Goal: Transaction & Acquisition: Download file/media

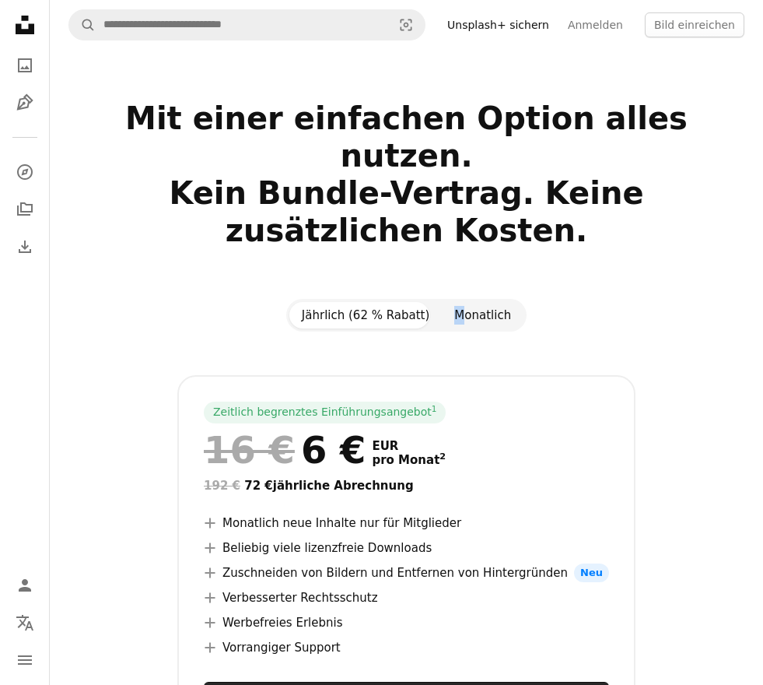
click at [457, 254] on section "Mit einer einfachen Option alles nutzen. Kein Bundle-Vertrag. Keine zusätzliche…" at bounding box center [407, 465] width 714 height 731
click at [468, 302] on button "Monatlich" at bounding box center [483, 315] width 82 height 26
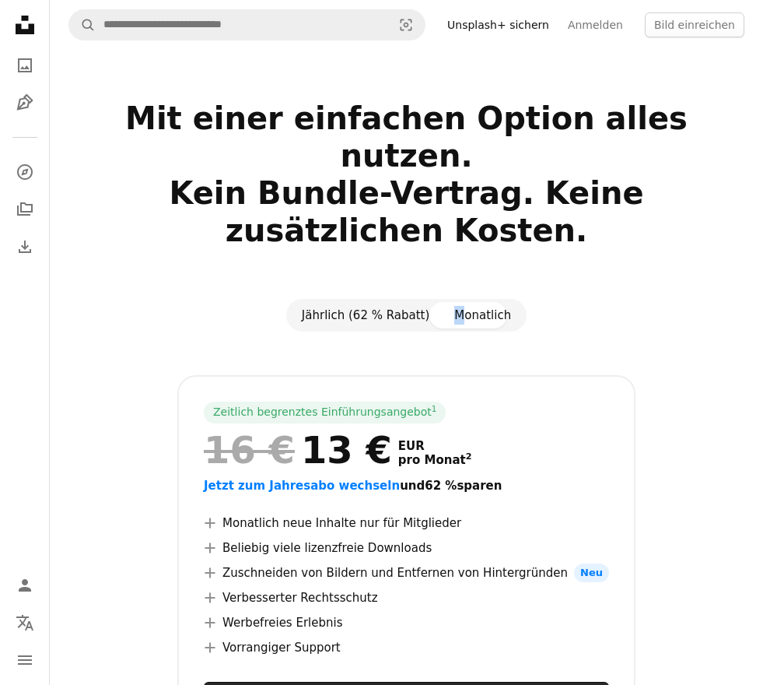
click at [361, 302] on button "Jährlich (62 % Rabatt)" at bounding box center [365, 315] width 153 height 26
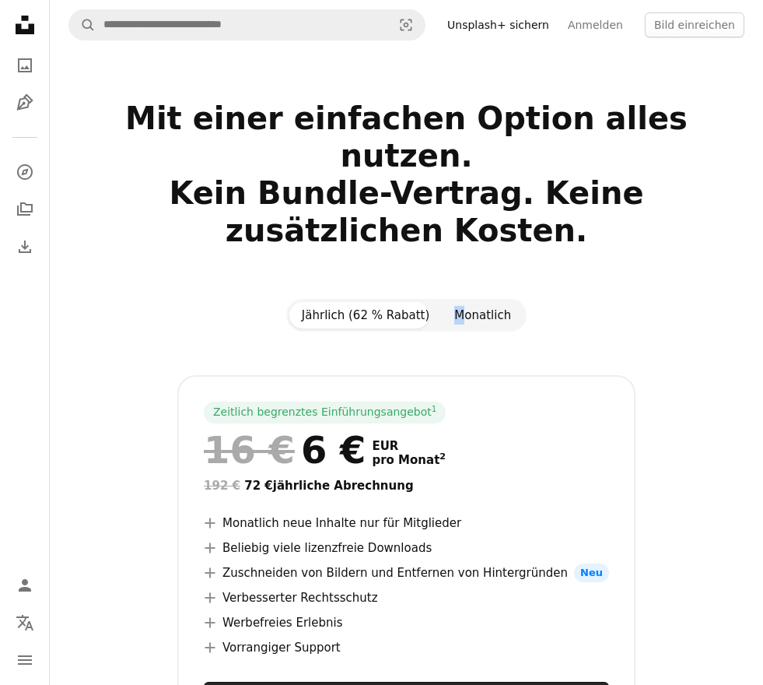
click at [475, 302] on button "Monatlich" at bounding box center [483, 315] width 82 height 26
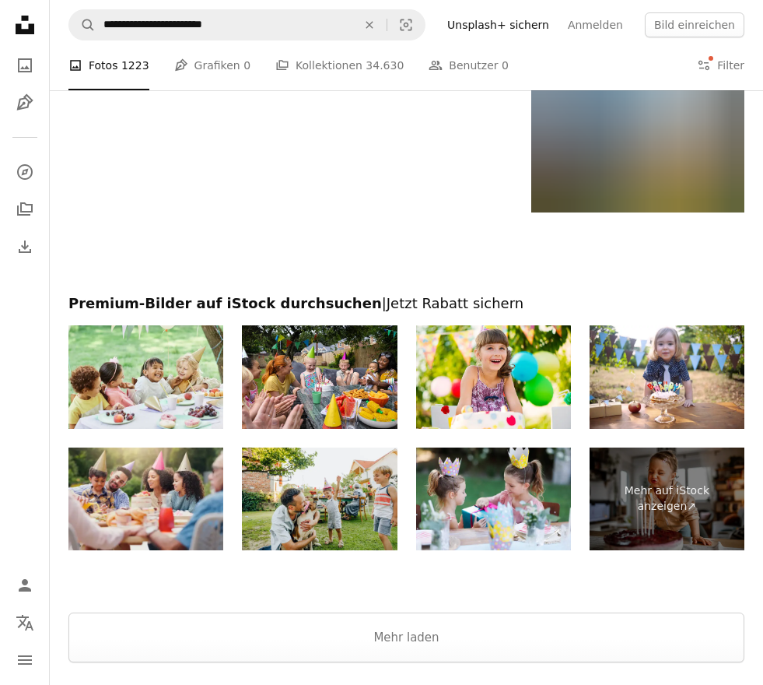
scroll to position [1676, 0]
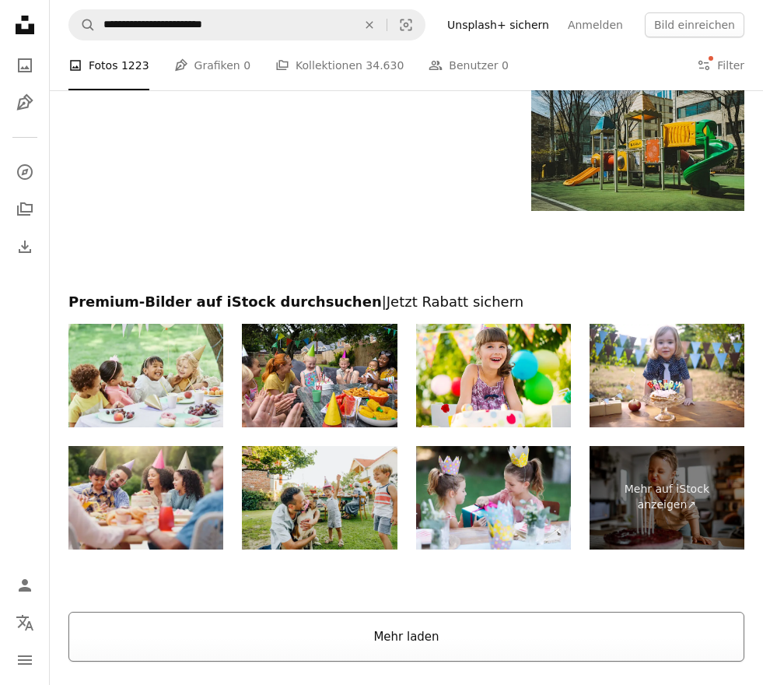
click at [409, 634] on button "Mehr laden" at bounding box center [406, 637] width 676 height 50
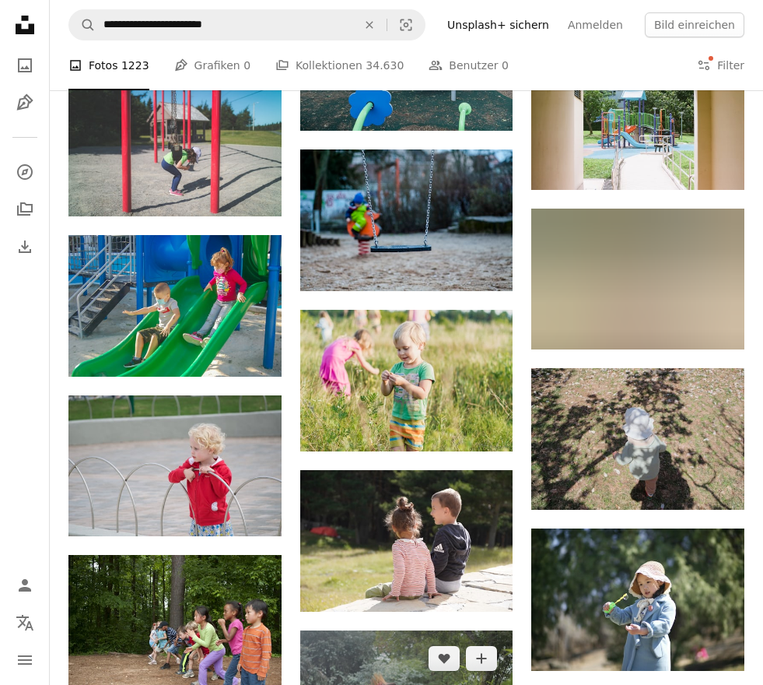
scroll to position [3232, 0]
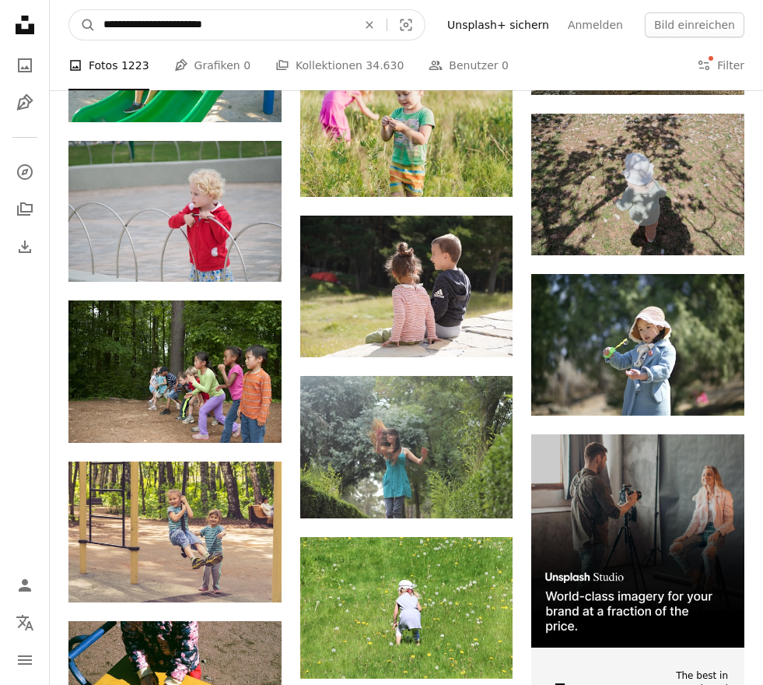
drag, startPoint x: 243, startPoint y: 23, endPoint x: 195, endPoint y: 23, distance: 47.5
click at [195, 23] on input "**********" at bounding box center [224, 25] width 257 height 30
type input "**********"
click button "A magnifying glass" at bounding box center [82, 25] width 26 height 30
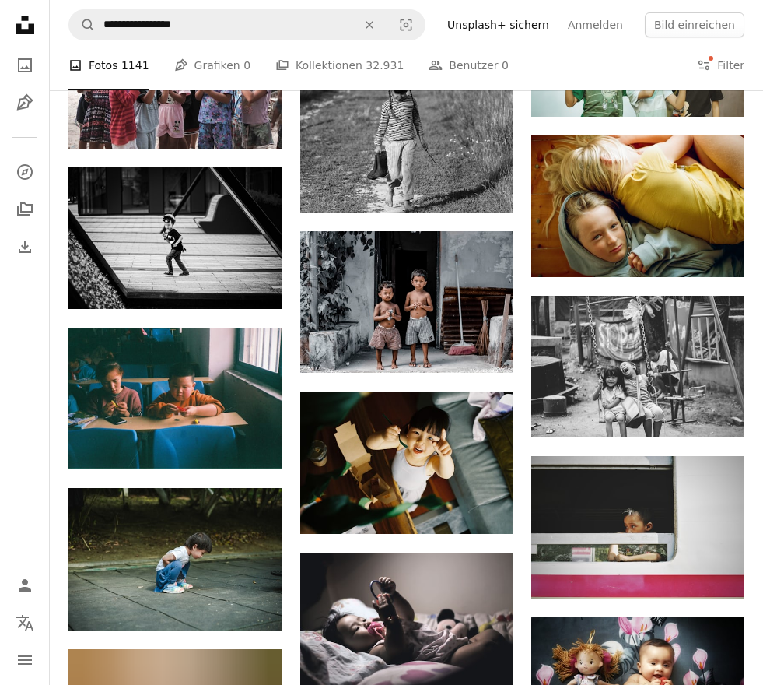
scroll to position [17975, 0]
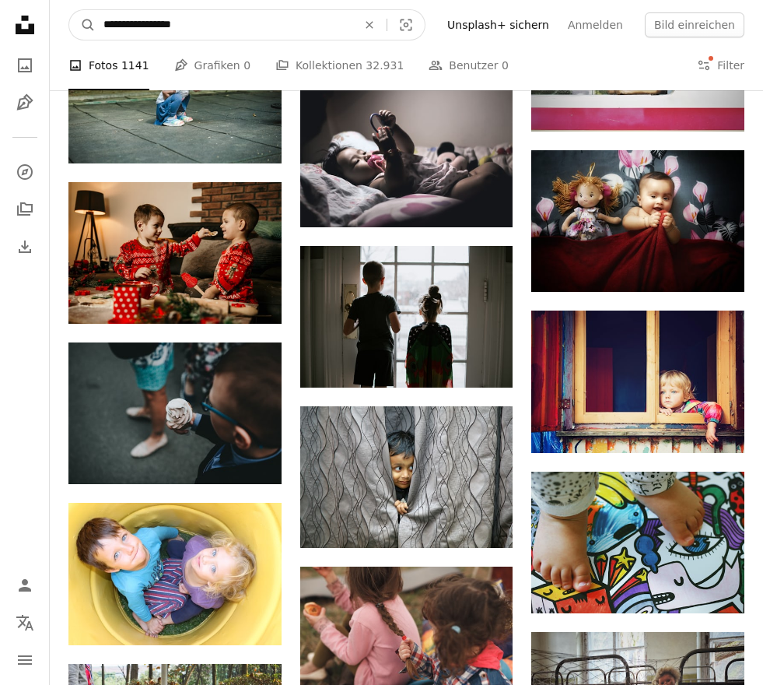
drag, startPoint x: 250, startPoint y: 24, endPoint x: 295, endPoint y: 48, distance: 51.2
click at [261, 36] on input "**********" at bounding box center [224, 25] width 257 height 30
drag, startPoint x: 135, startPoint y: 20, endPoint x: 75, endPoint y: 19, distance: 59.9
click at [82, 19] on form "**********" at bounding box center [246, 24] width 357 height 31
type input "**********"
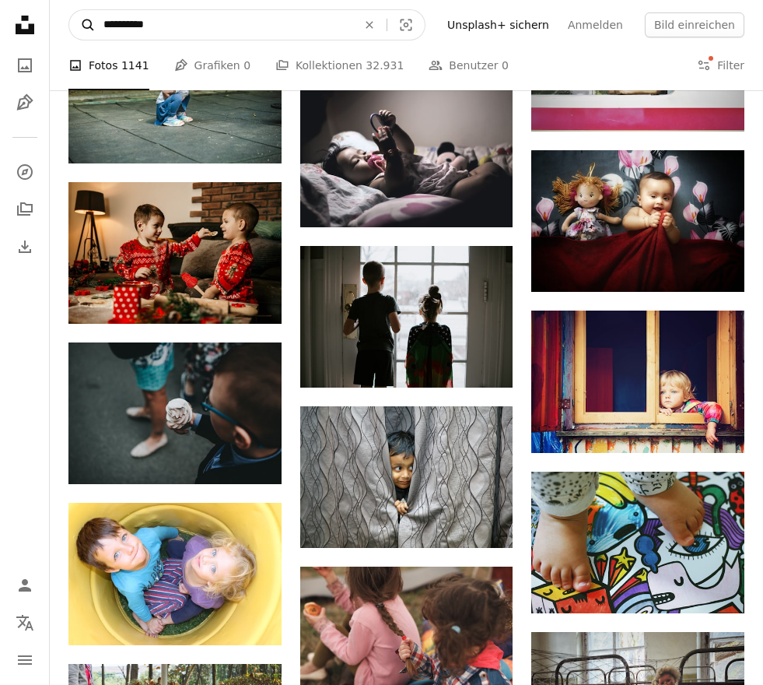
click button "A magnifying glass" at bounding box center [82, 25] width 26 height 30
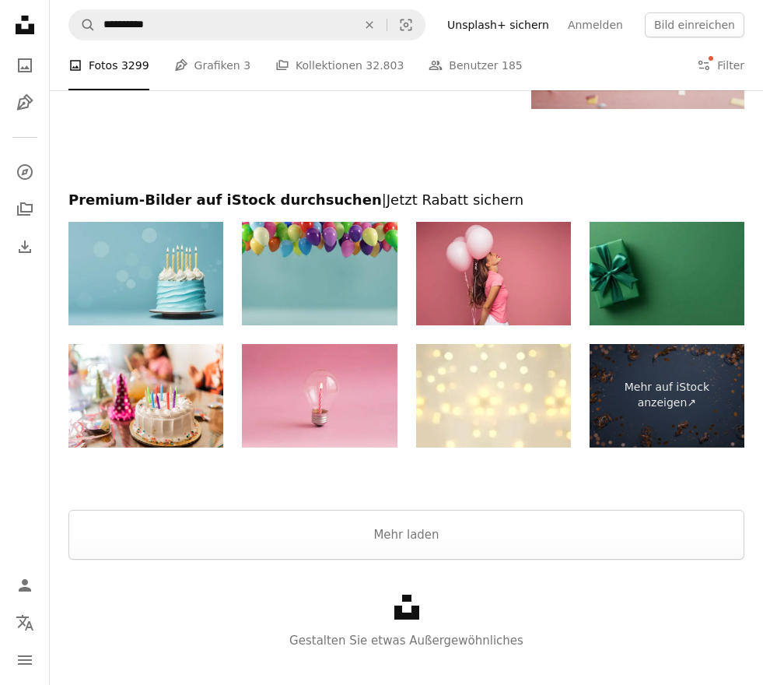
scroll to position [1790, 0]
click at [417, 510] on button "Mehr laden" at bounding box center [406, 535] width 676 height 50
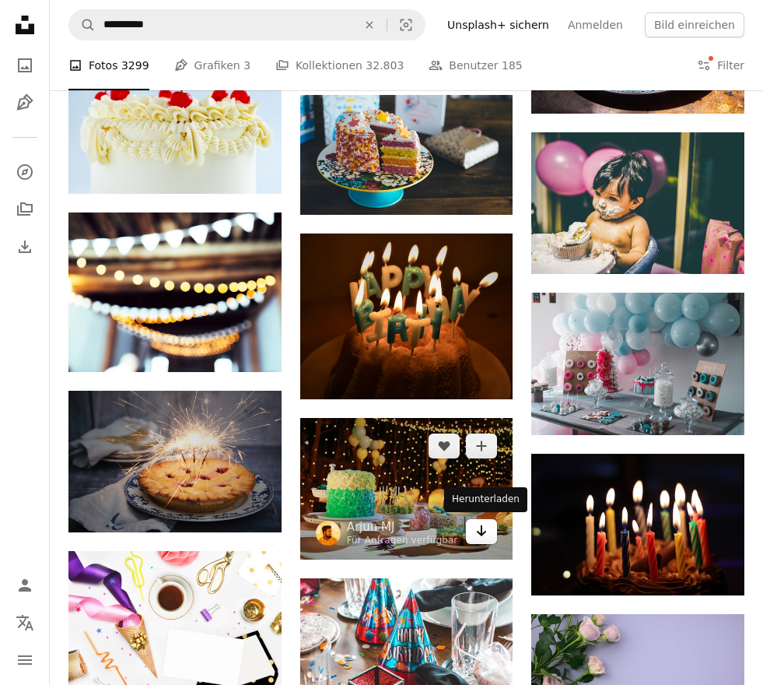
scroll to position [6147, 0]
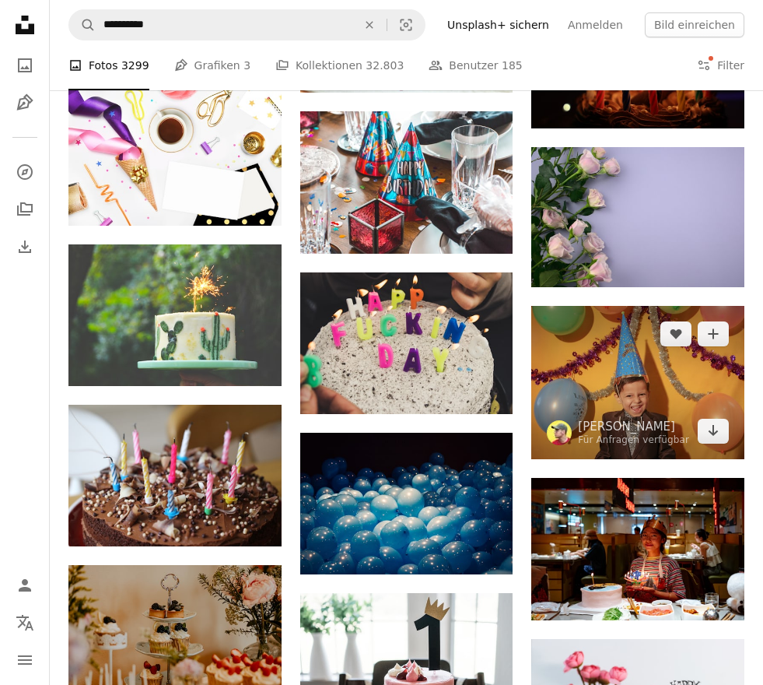
click at [697, 387] on img at bounding box center [637, 382] width 213 height 153
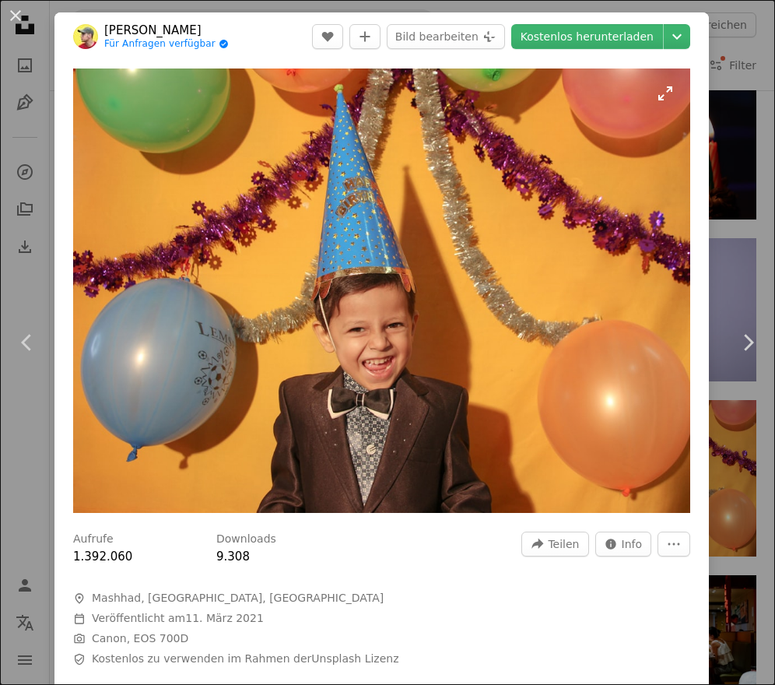
click at [389, 234] on img "Dieses Bild heranzoomen" at bounding box center [381, 290] width 617 height 444
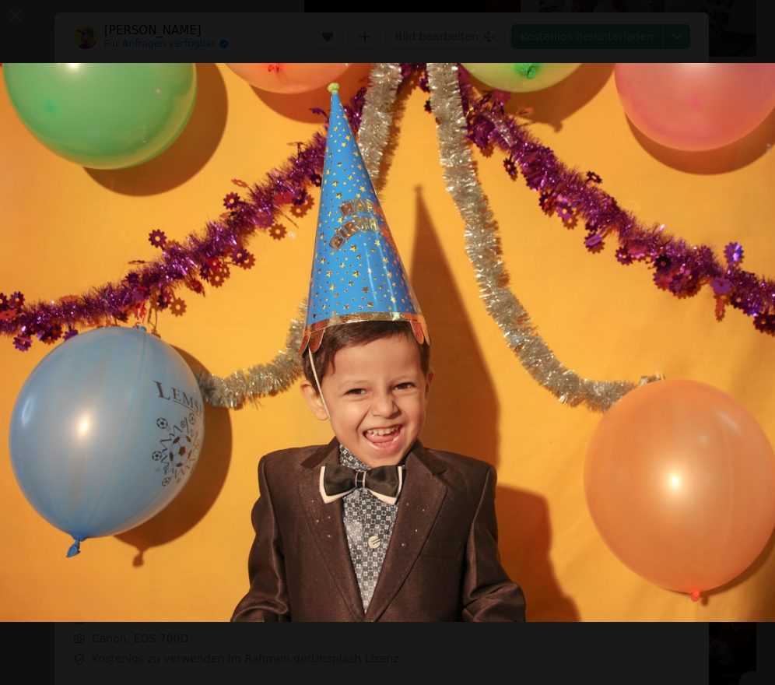
click at [396, 238] on img "Dieses Bild herauszoomen" at bounding box center [387, 342] width 777 height 559
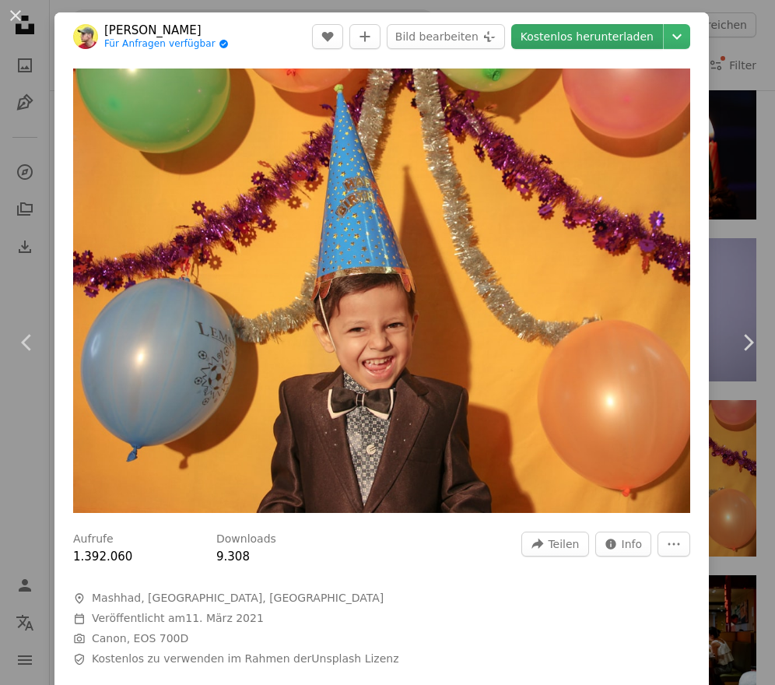
drag, startPoint x: 402, startPoint y: 241, endPoint x: 561, endPoint y: 34, distance: 260.8
click at [561, 34] on link "Kostenlos herunterladen" at bounding box center [587, 36] width 152 height 25
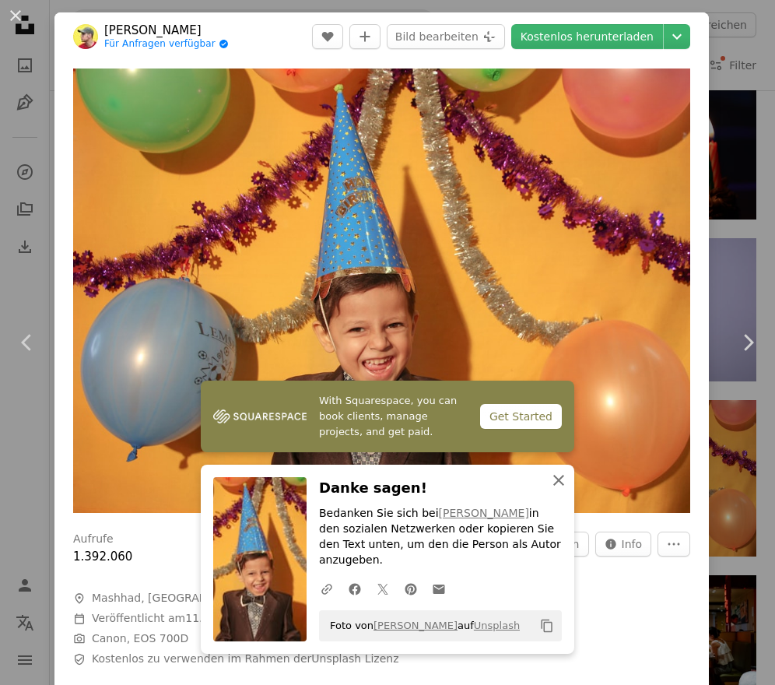
click at [553, 489] on icon "An X shape" at bounding box center [558, 480] width 19 height 19
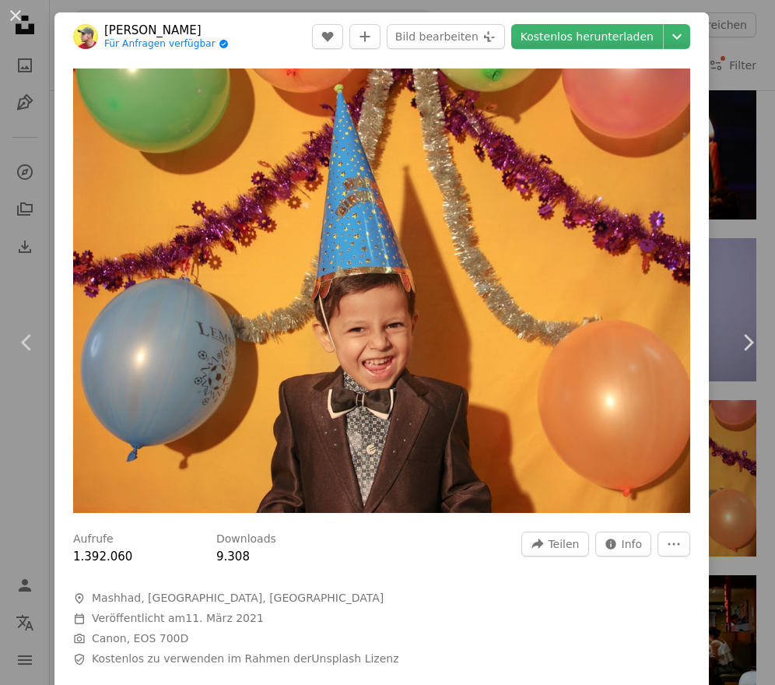
click at [710, 54] on div "An X shape Chevron left Chevron right [PERSON_NAME] Für Anfragen verfügbar A ch…" at bounding box center [387, 342] width 775 height 685
